Goal: Information Seeking & Learning: Find contact information

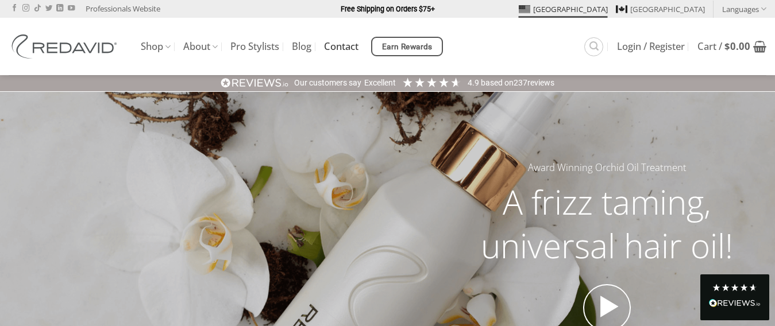
click at [341, 48] on link "Contact" at bounding box center [341, 46] width 34 height 21
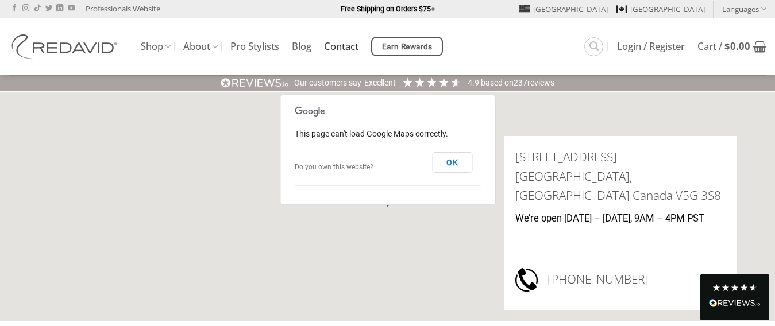
scroll to position [57, 0]
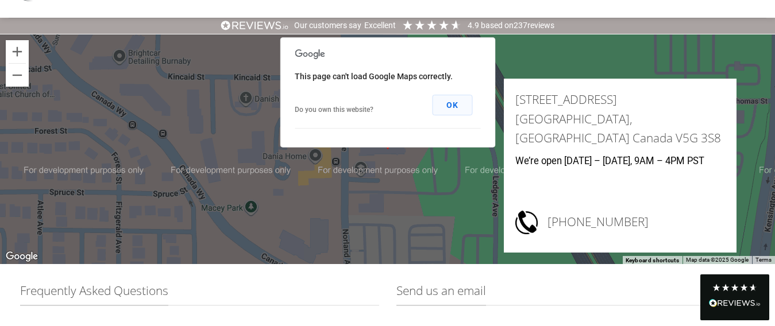
click at [451, 105] on button "OK" at bounding box center [452, 105] width 40 height 21
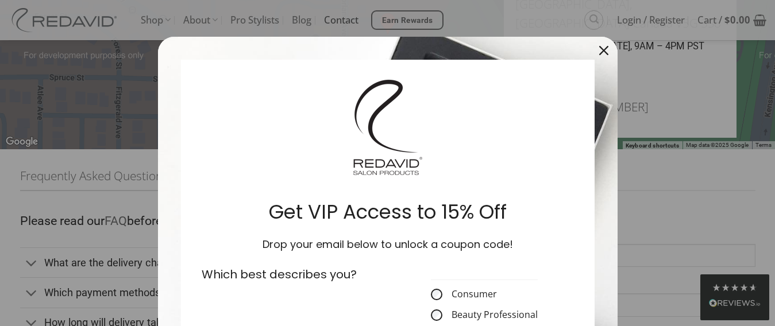
scroll to position [115, 0]
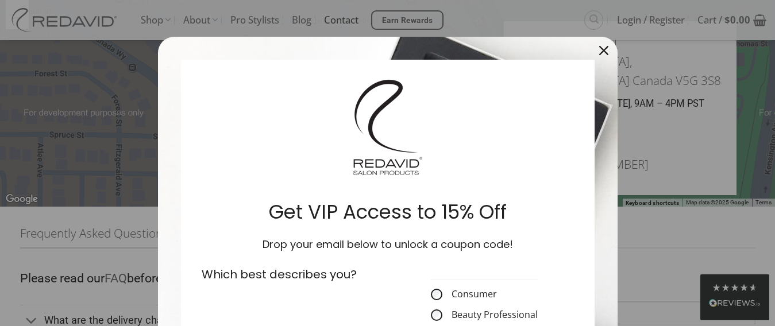
click at [599, 49] on icon "close icon" at bounding box center [603, 50] width 9 height 9
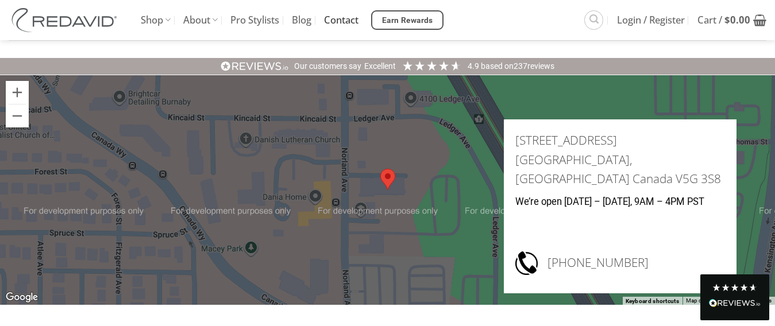
scroll to position [0, 0]
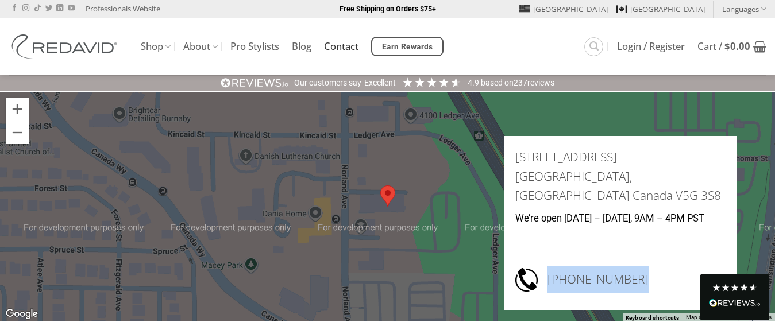
drag, startPoint x: 565, startPoint y: 280, endPoint x: 648, endPoint y: 295, distance: 85.1
click at [648, 295] on div "[PHONE_NUMBER]" at bounding box center [631, 282] width 187 height 32
copy h3 "[PHONE_NUMBER]"
click at [494, 123] on div at bounding box center [387, 207] width 775 height 230
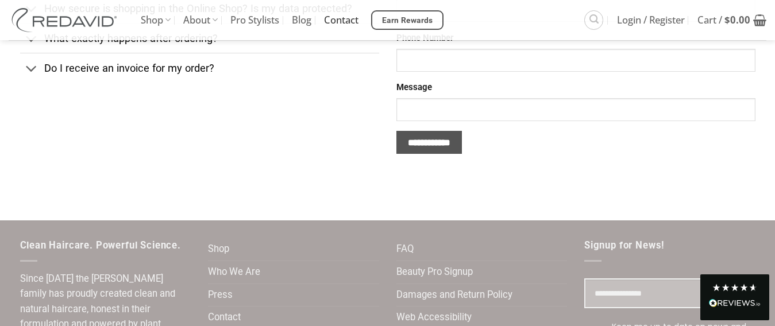
scroll to position [632, 0]
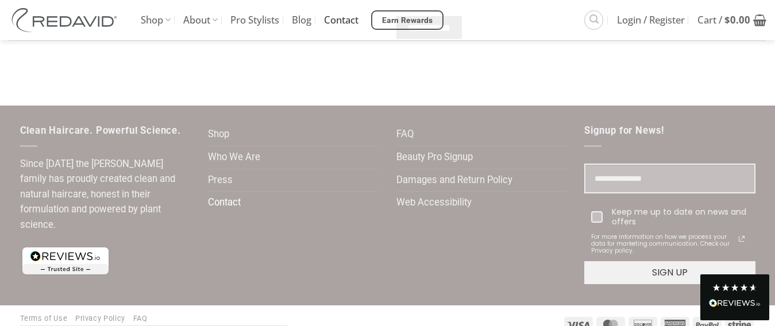
click at [229, 202] on link "Contact" at bounding box center [224, 203] width 33 height 22
